Goal: Find specific page/section

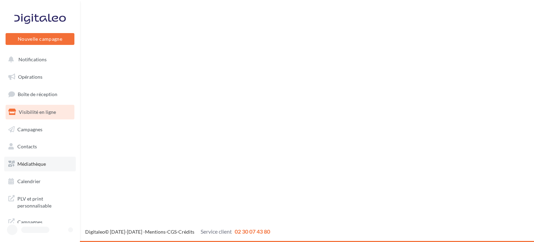
click at [40, 156] on link "Médiathèque" at bounding box center [40, 163] width 72 height 15
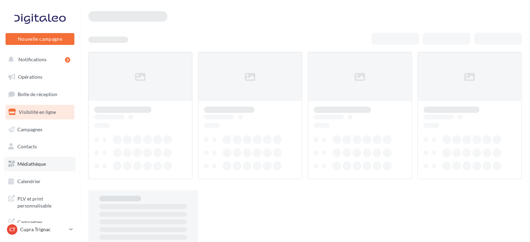
click at [40, 166] on span "Médiathèque" at bounding box center [31, 164] width 29 height 6
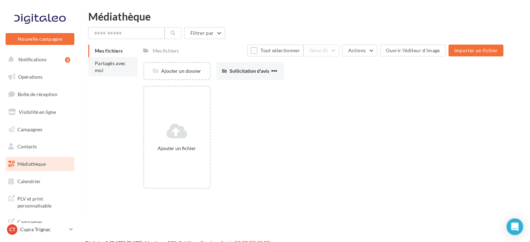
click at [116, 62] on span "Partagés avec moi" at bounding box center [110, 66] width 31 height 13
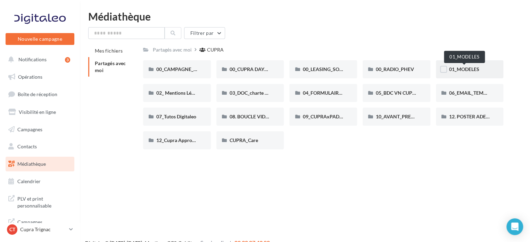
click at [458, 69] on span "01_MODELES" at bounding box center [464, 69] width 30 height 6
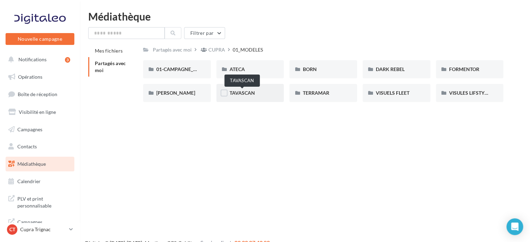
click at [238, 94] on span "TAVASCAN" at bounding box center [242, 93] width 25 height 6
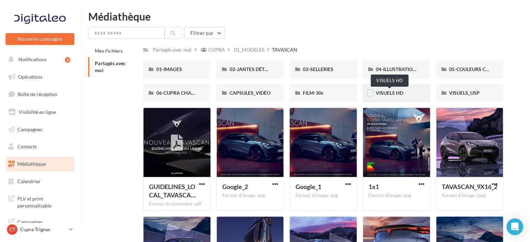
click at [384, 94] on span "VISUELS HD" at bounding box center [389, 93] width 27 height 6
